Goal: Task Accomplishment & Management: Manage account settings

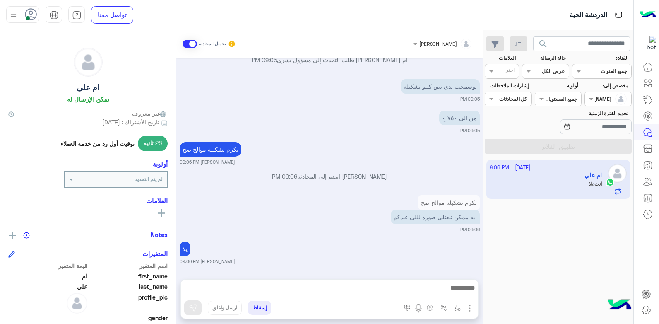
click at [567, 211] on div "7 October - 9:06 PM ام علي انت : يلا" at bounding box center [558, 242] width 150 height 170
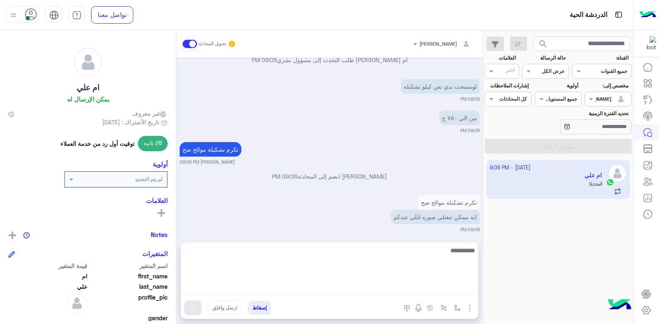
click at [353, 288] on textarea at bounding box center [329, 270] width 297 height 50
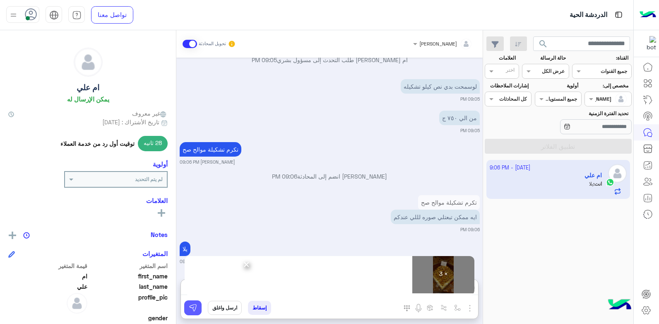
click at [194, 311] on img at bounding box center [193, 307] width 8 height 8
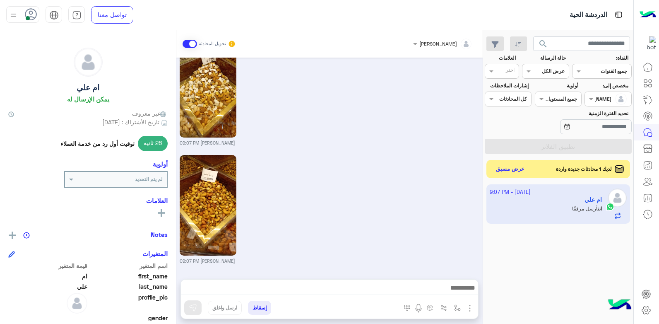
scroll to position [867, 0]
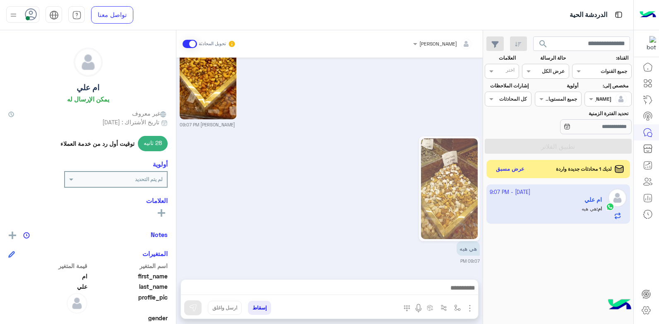
click at [327, 259] on small "09:07 PM" at bounding box center [330, 260] width 300 height 7
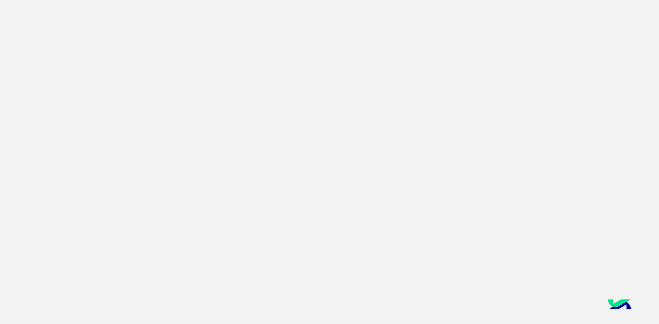
click at [615, 281] on app-root at bounding box center [329, 162] width 659 height 324
click at [419, 158] on app-root at bounding box center [329, 162] width 659 height 324
